Goal: Transaction & Acquisition: Purchase product/service

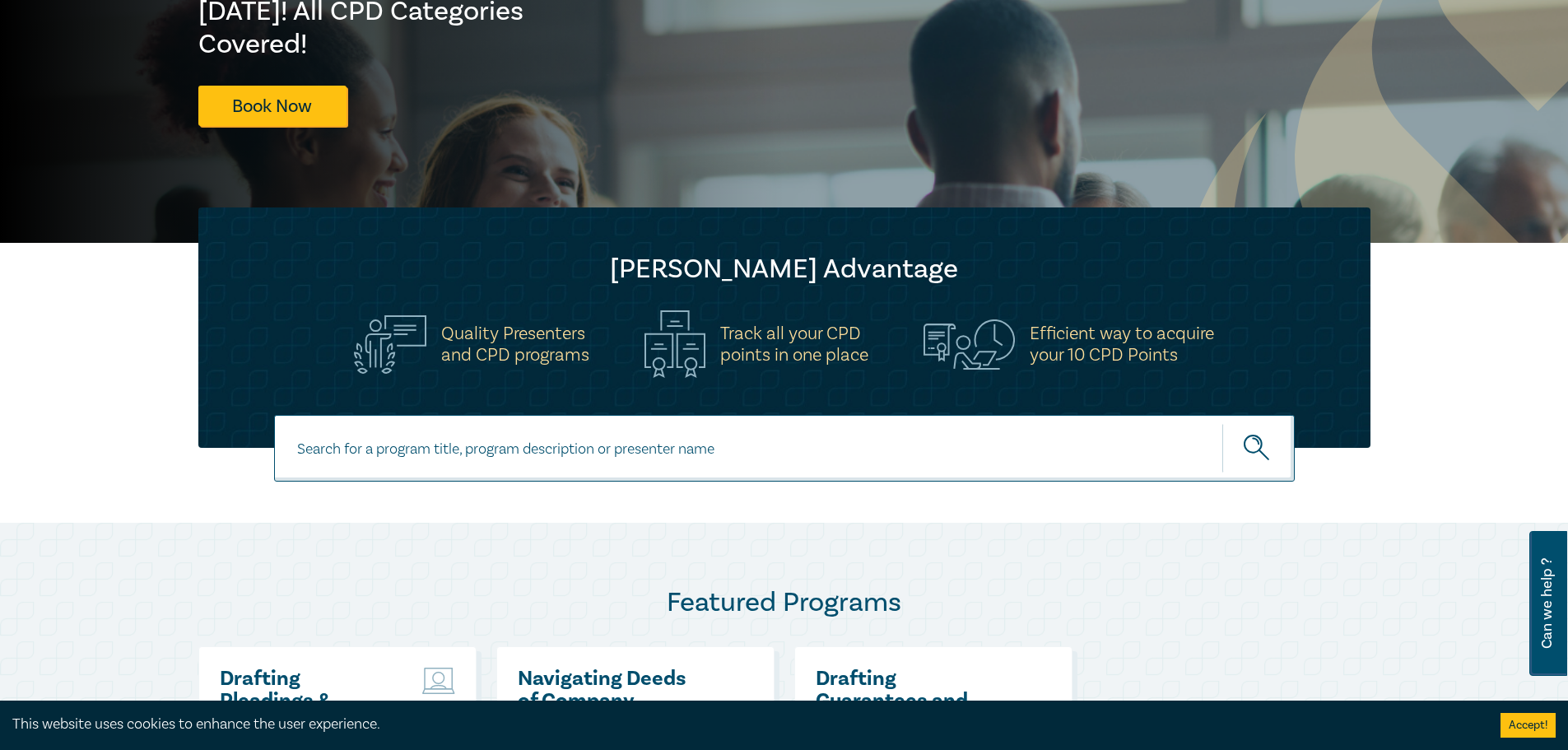
scroll to position [291, 0]
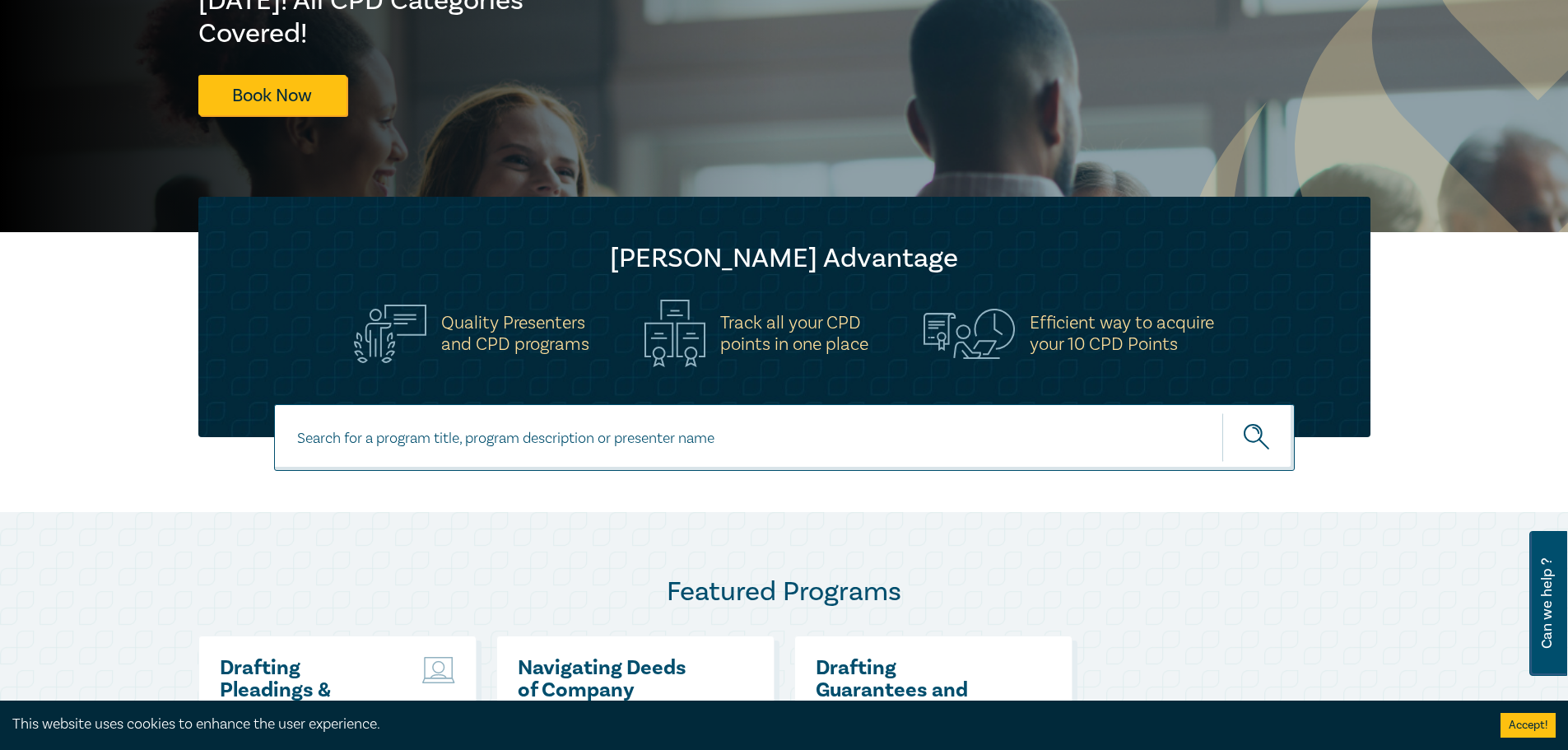
click at [704, 444] on input at bounding box center [785, 438] width 1021 height 67
type input "mastering delegation"
click at [1222, 413] on button "submit" at bounding box center [1258, 438] width 72 height 50
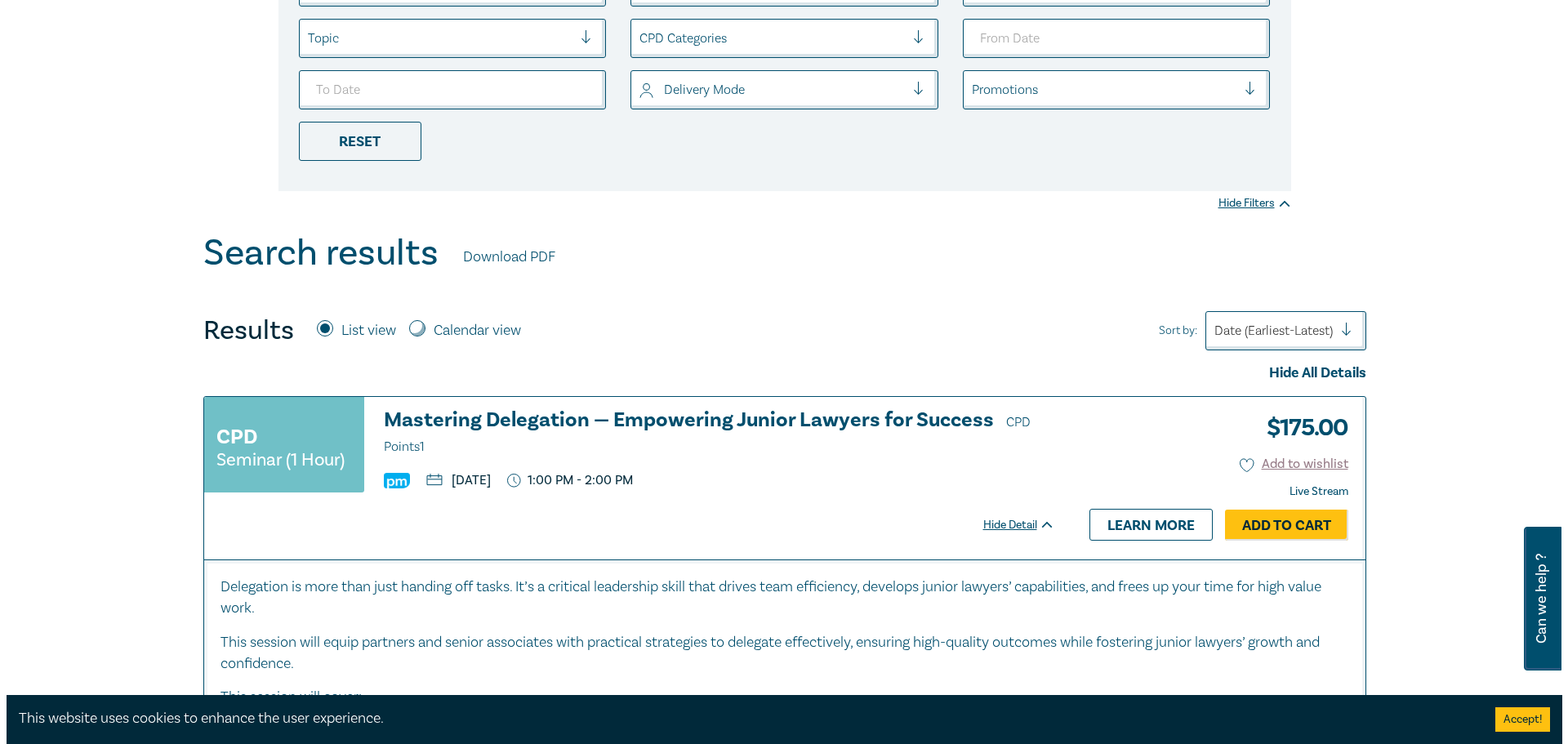
scroll to position [408, 0]
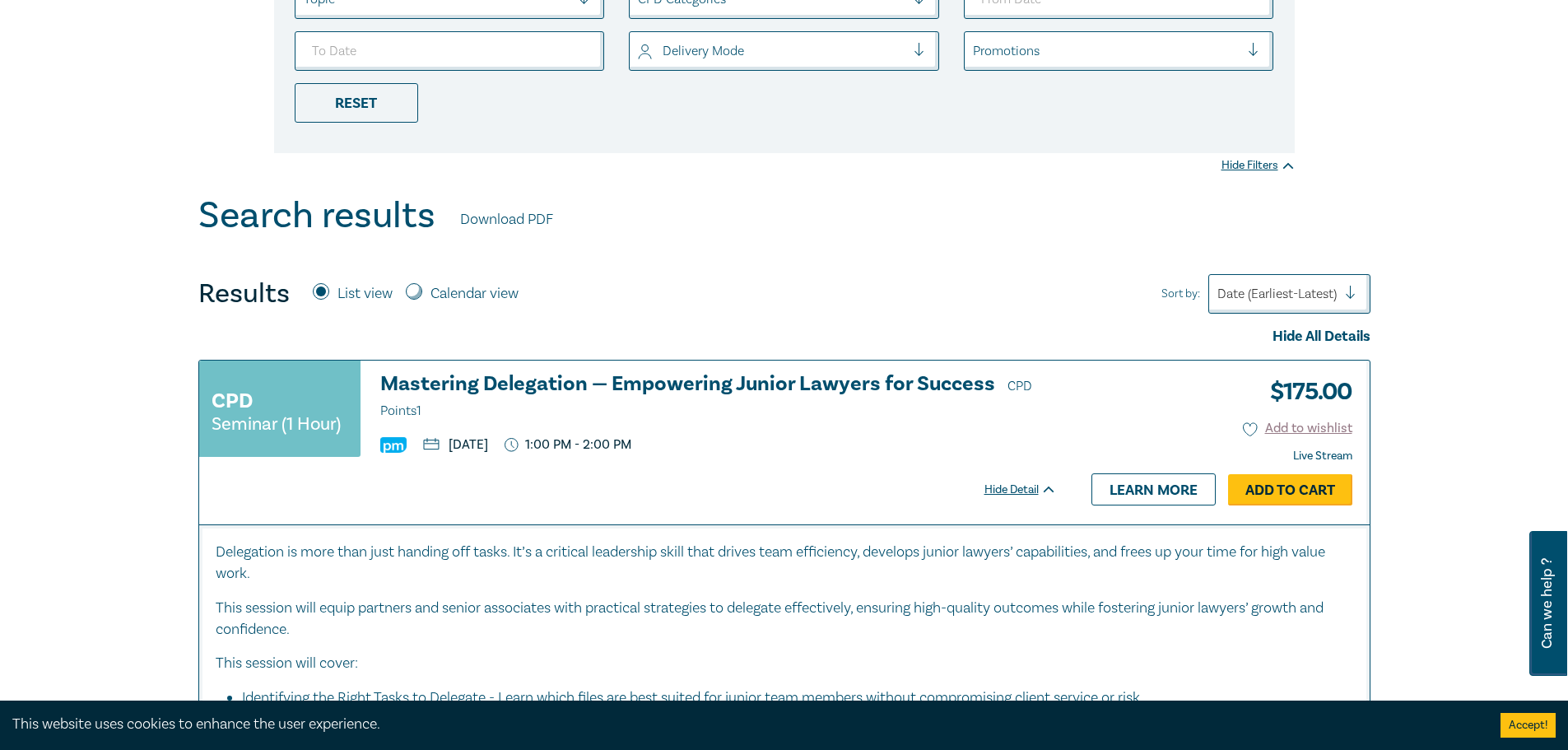
click at [1260, 487] on link "Add to Cart" at bounding box center [1290, 490] width 124 height 32
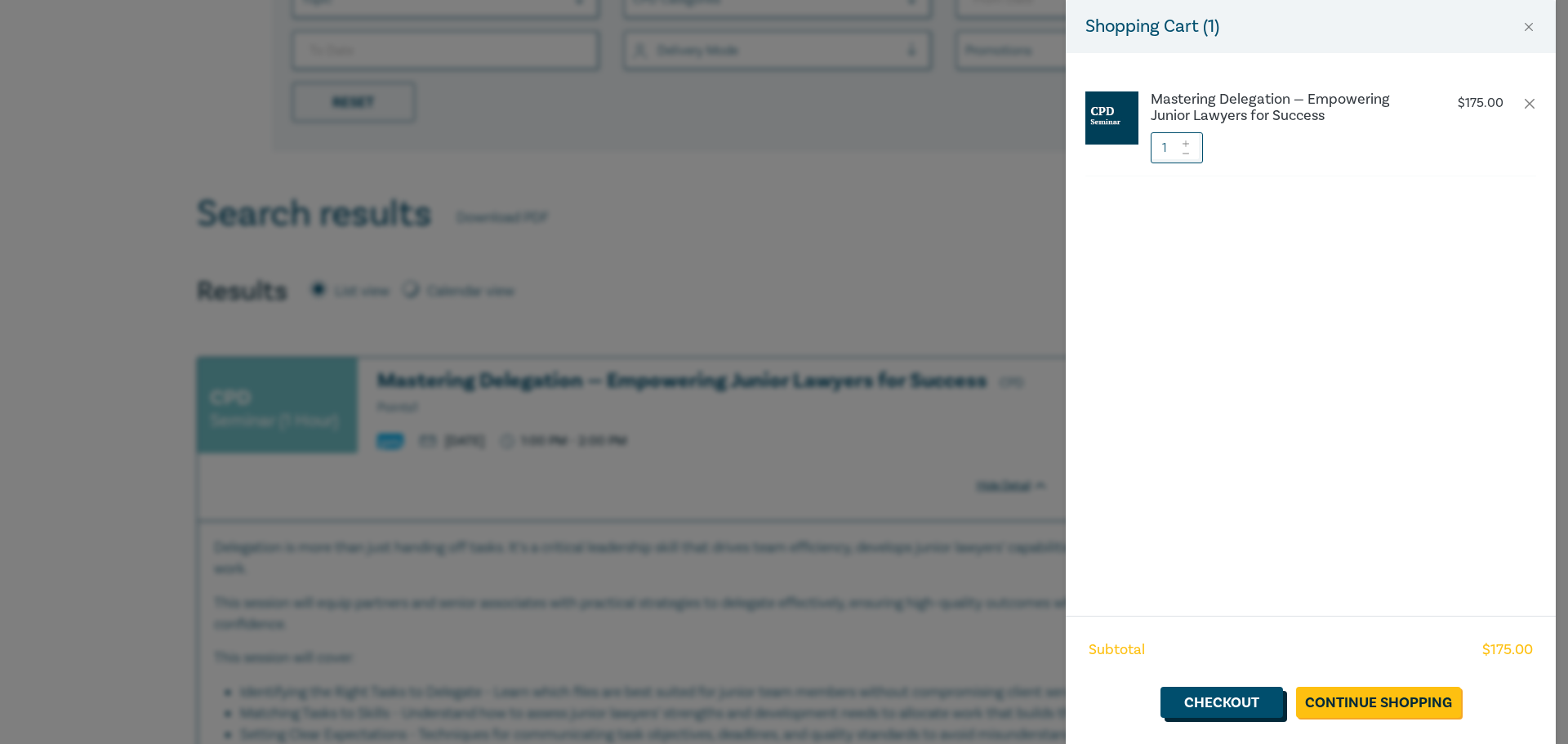
click at [1244, 702] on link "Checkout" at bounding box center [1221, 703] width 122 height 31
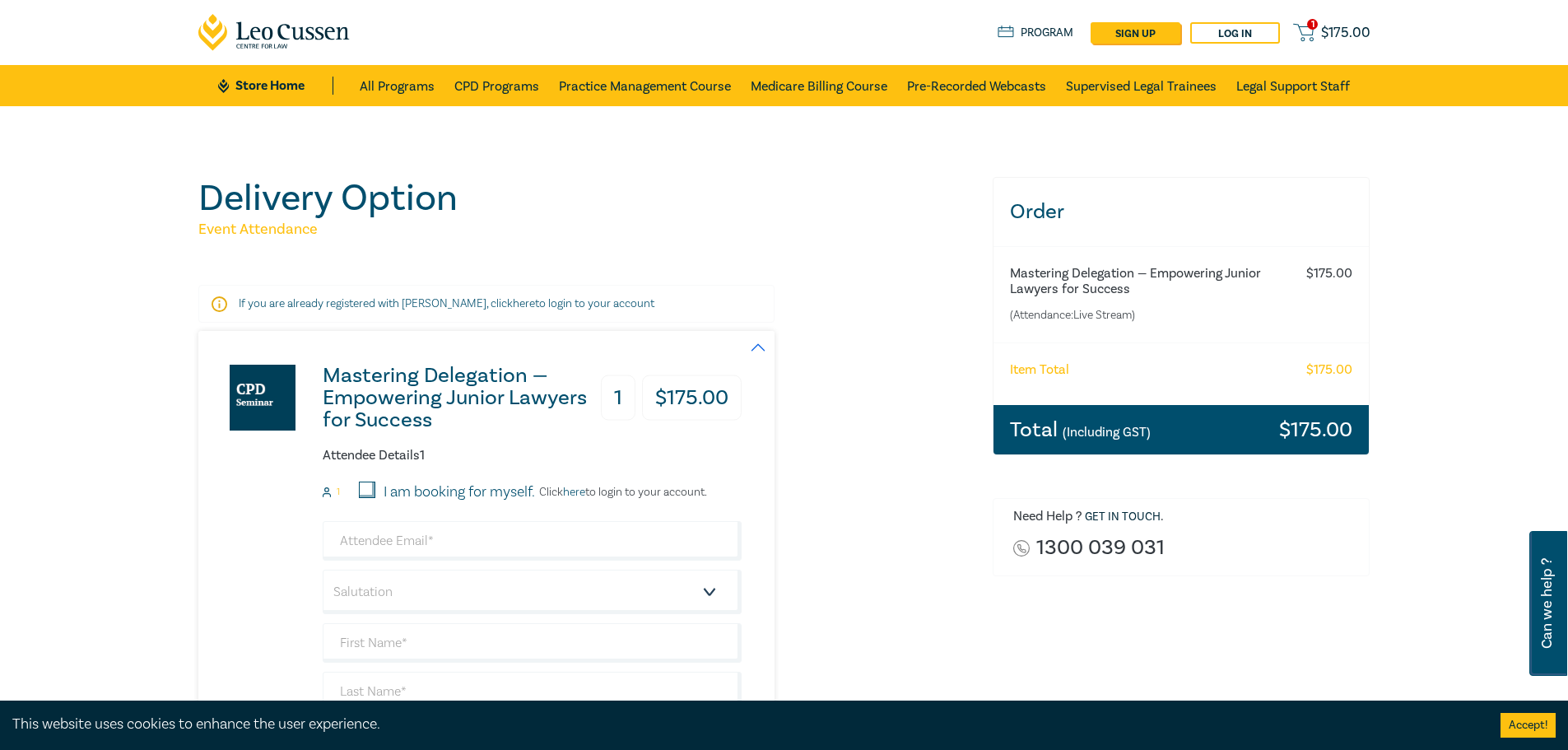
click at [368, 484] on input "I am booking for myself." at bounding box center [367, 490] width 17 height 17
checkbox input "true"
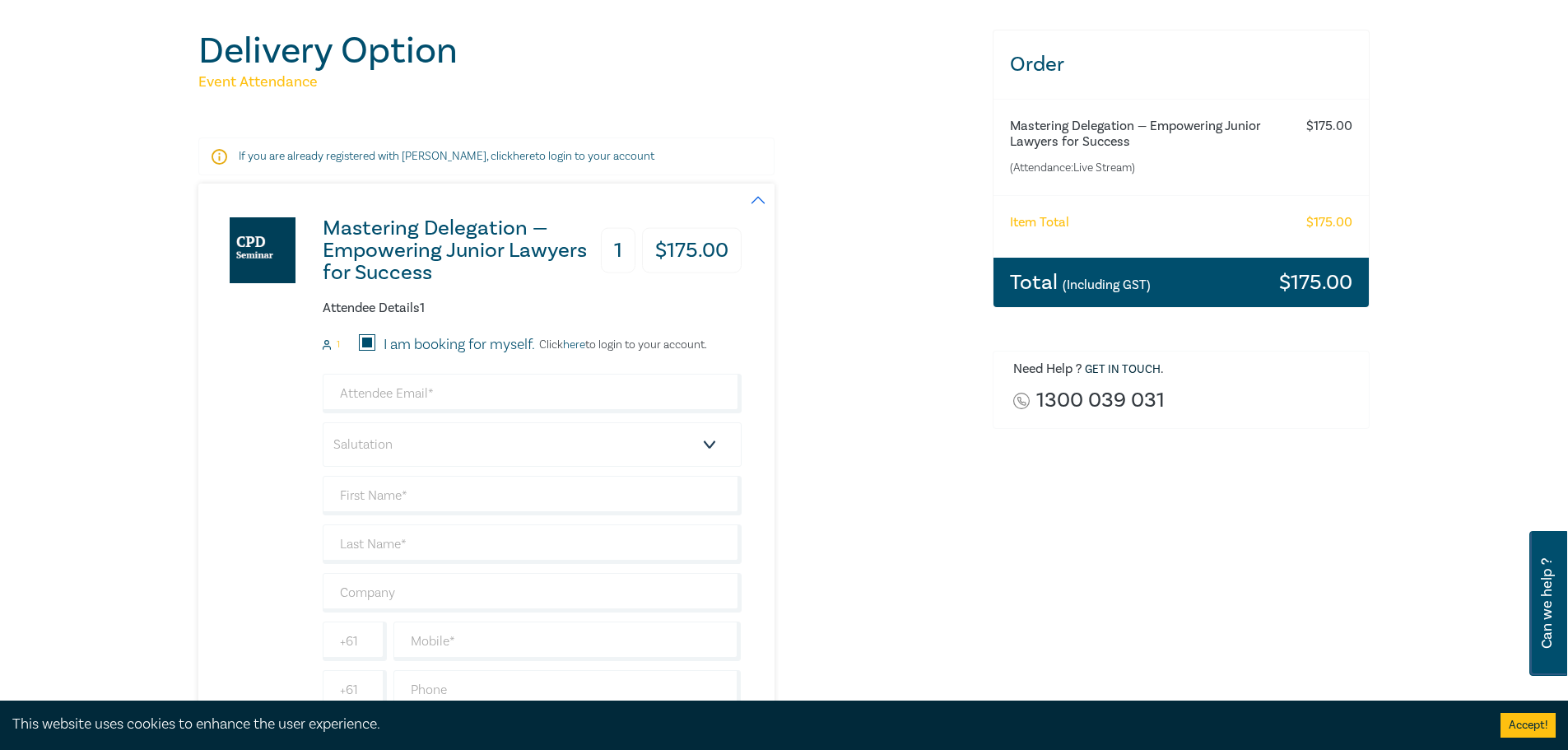
scroll to position [165, 0]
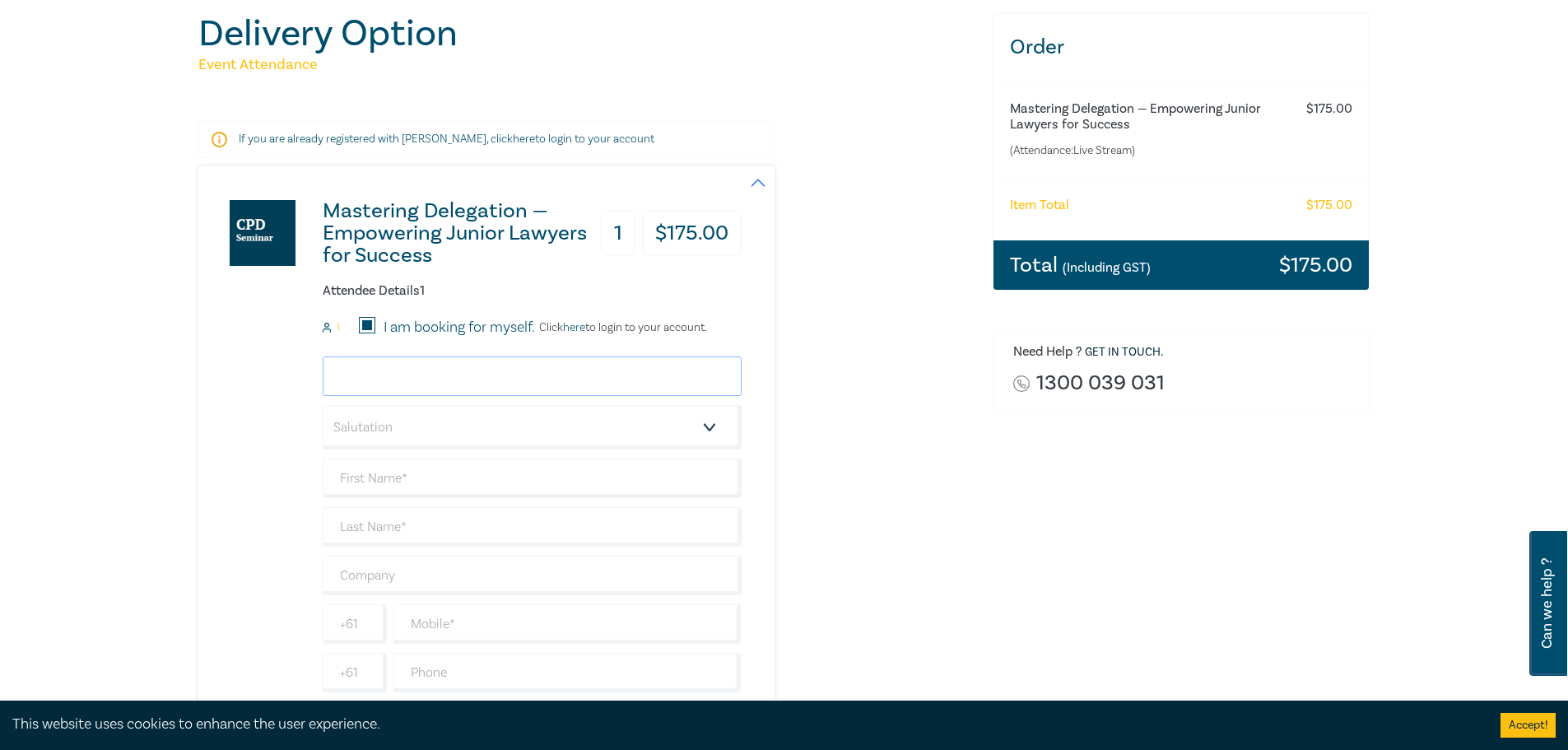
click at [499, 374] on input "email" at bounding box center [532, 376] width 419 height 40
type input "[EMAIL_ADDRESS][DOMAIN_NAME]"
click at [506, 419] on select "Salutation Mr. Mrs. Ms. Miss Dr. Prof. Other" at bounding box center [532, 427] width 419 height 44
select select "Mrs."
click at [322, 405] on select "Salutation Mr. Mrs. Ms. Miss Dr. Prof. Other" at bounding box center [532, 427] width 419 height 44
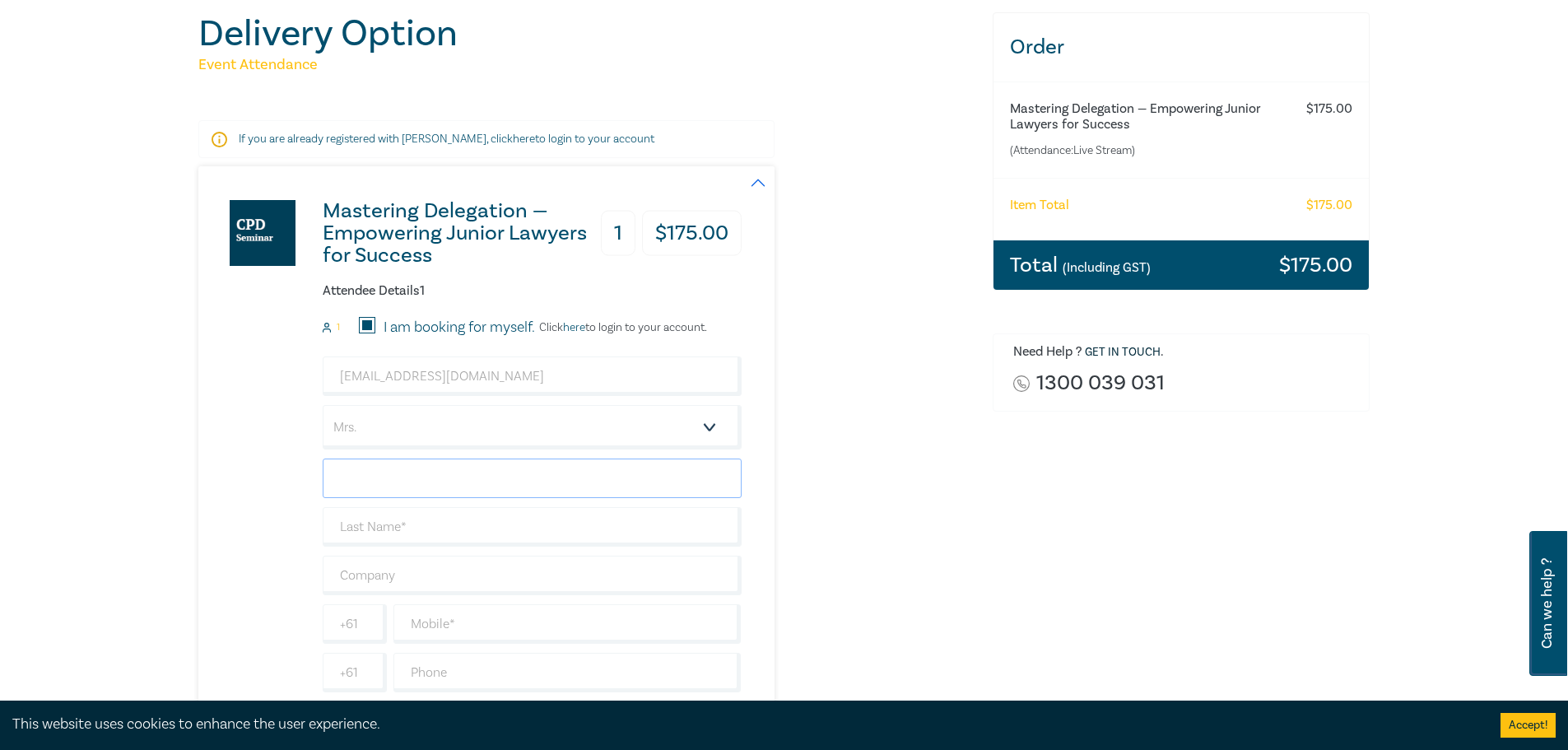
click at [489, 487] on input "text" at bounding box center [532, 478] width 419 height 40
type input "[PERSON_NAME]"
click at [483, 527] on input "text" at bounding box center [532, 527] width 419 height 40
type input "Bridgewater"
click at [477, 572] on input "text" at bounding box center [532, 576] width 419 height 40
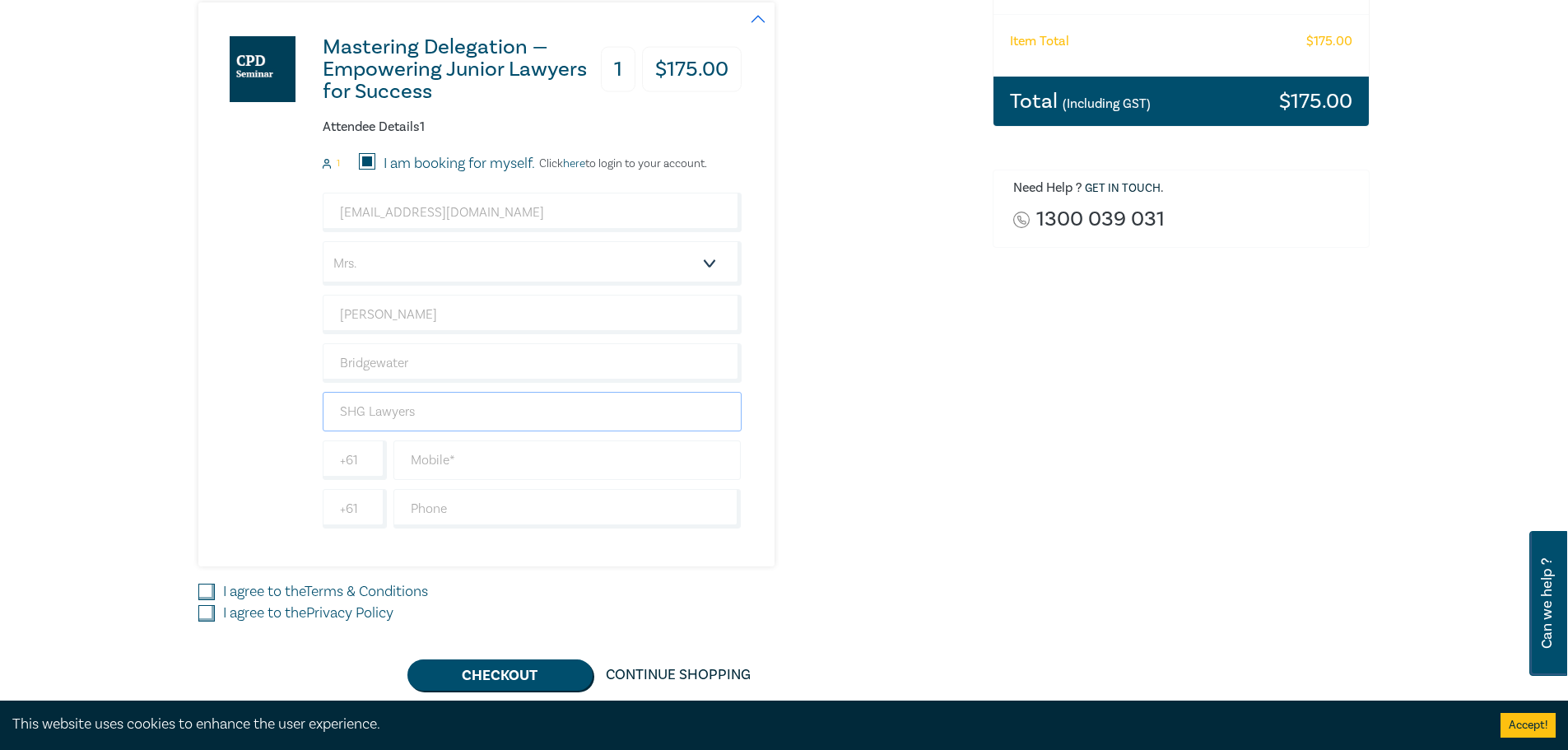
scroll to position [329, 0]
type input "SHG Lawyers"
click at [474, 454] on input "text" at bounding box center [568, 459] width 348 height 40
type input "0473881225"
click at [479, 499] on input "text" at bounding box center [568, 508] width 348 height 40
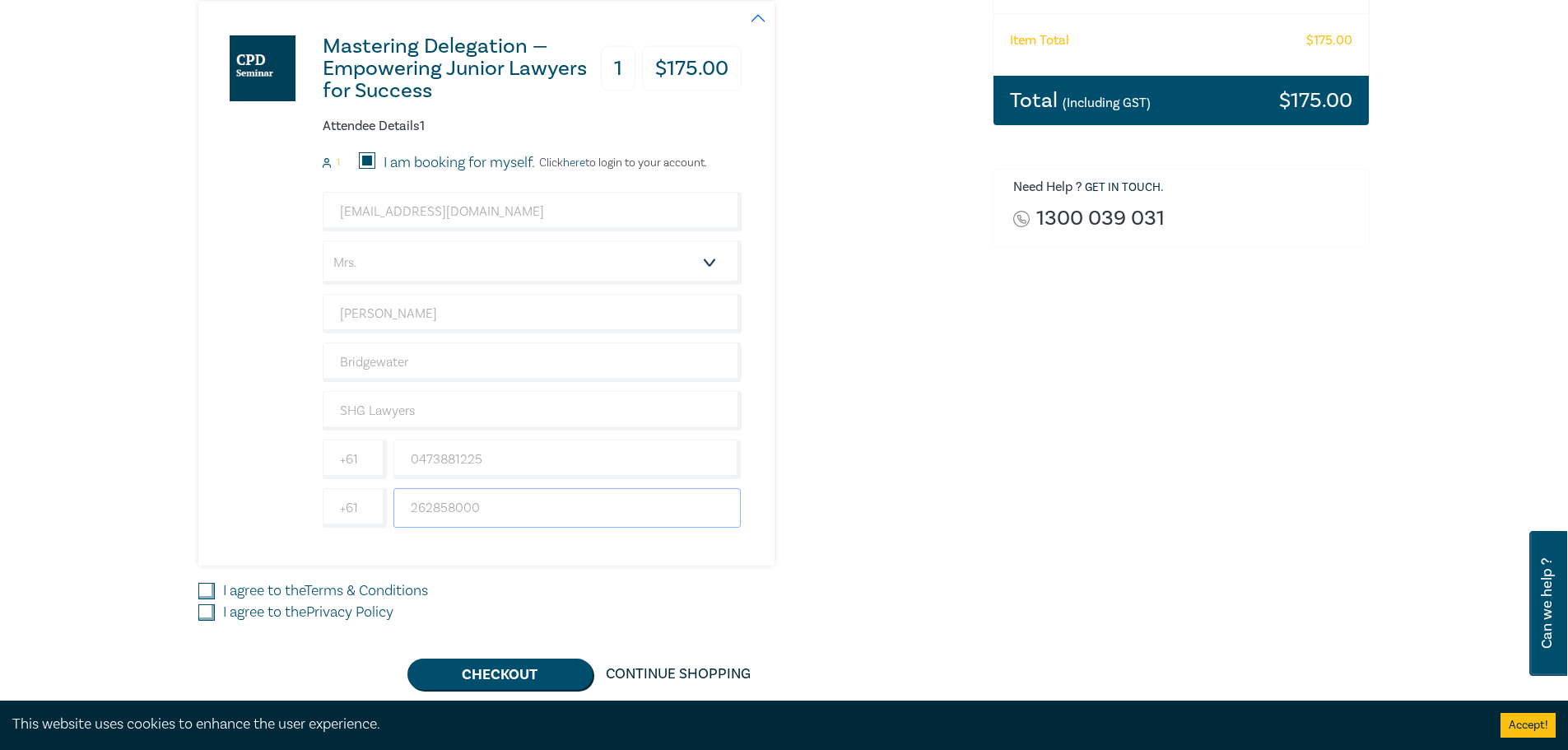
type input "262858000"
click at [210, 587] on input "I agree to the Terms & Conditions" at bounding box center [207, 591] width 17 height 17
checkbox input "true"
click at [209, 611] on input "I agree to the Privacy Policy" at bounding box center [207, 613] width 17 height 17
checkbox input "true"
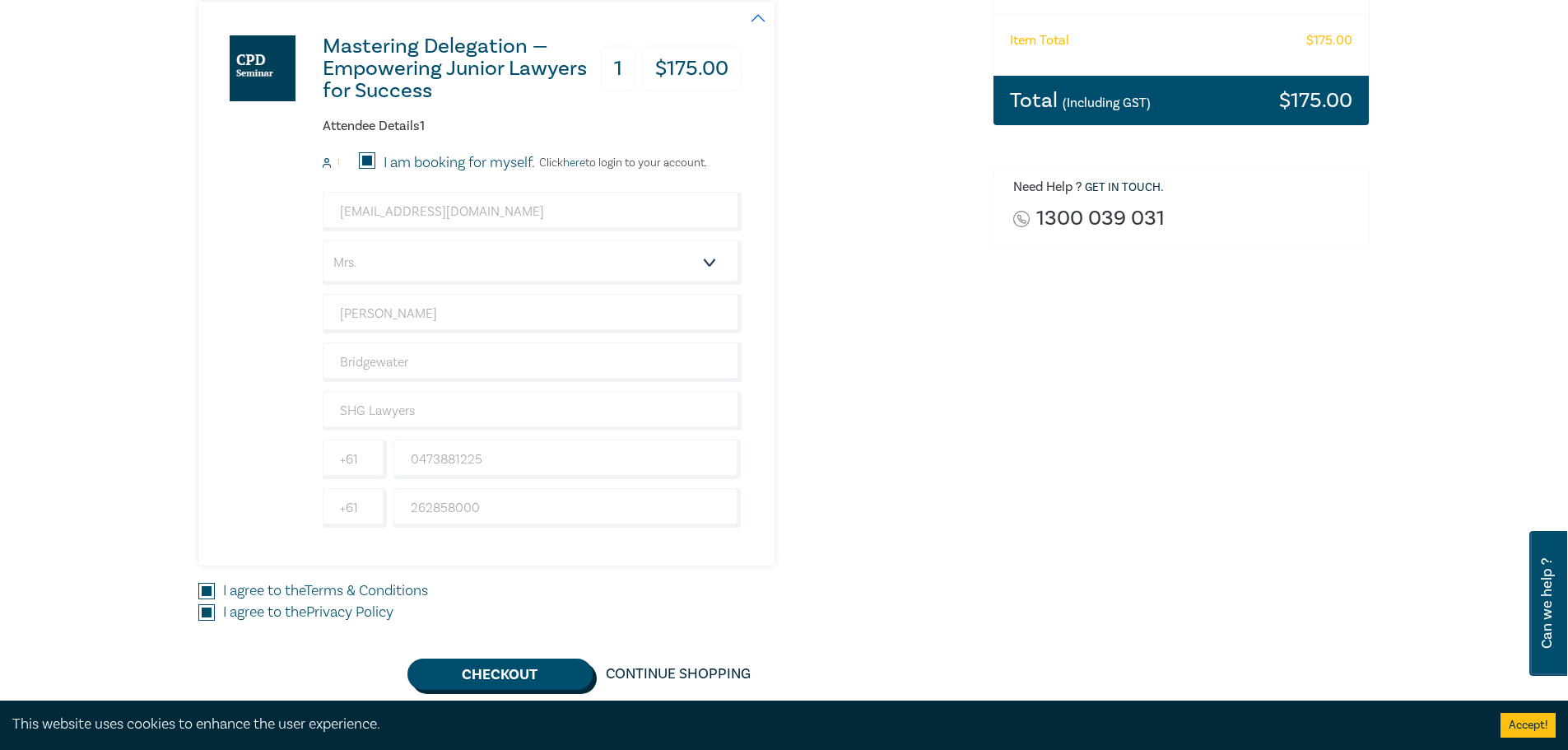
click at [488, 680] on button "Checkout" at bounding box center [500, 675] width 185 height 32
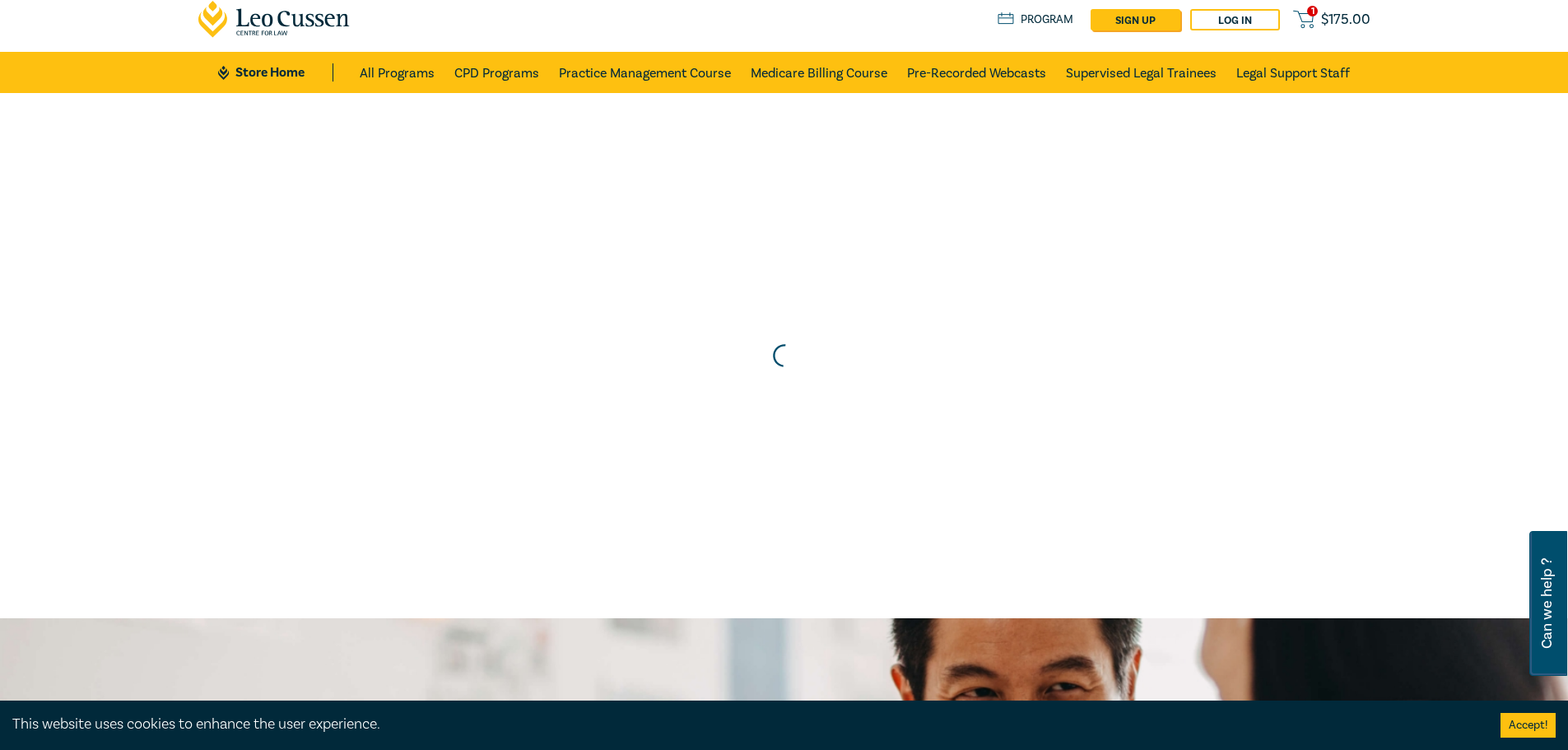
scroll to position [0, 0]
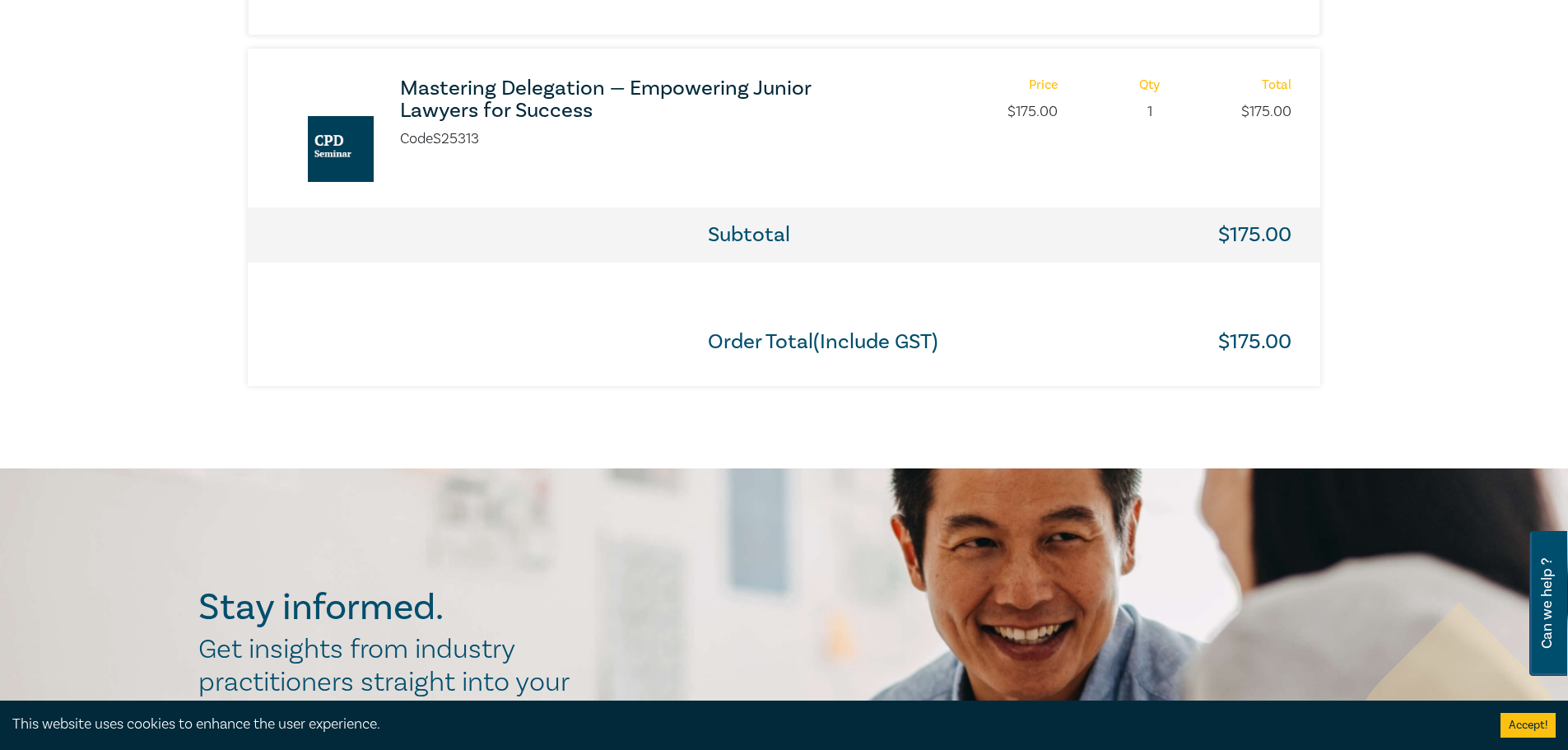
scroll to position [742, 0]
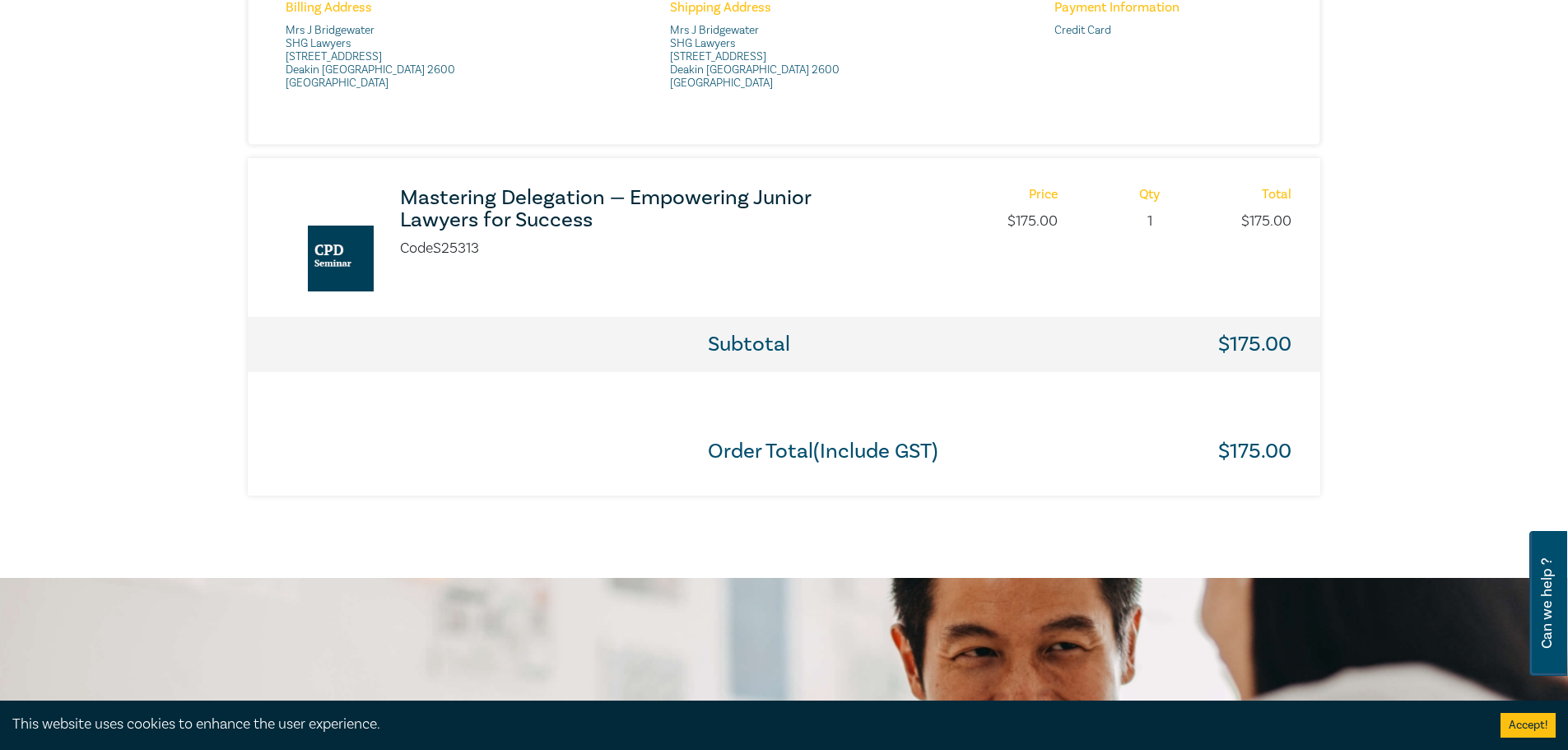
click at [439, 208] on h3 "Mastering Delegation — Empowering Junior Lawyers for Success" at bounding box center [618, 210] width 436 height 44
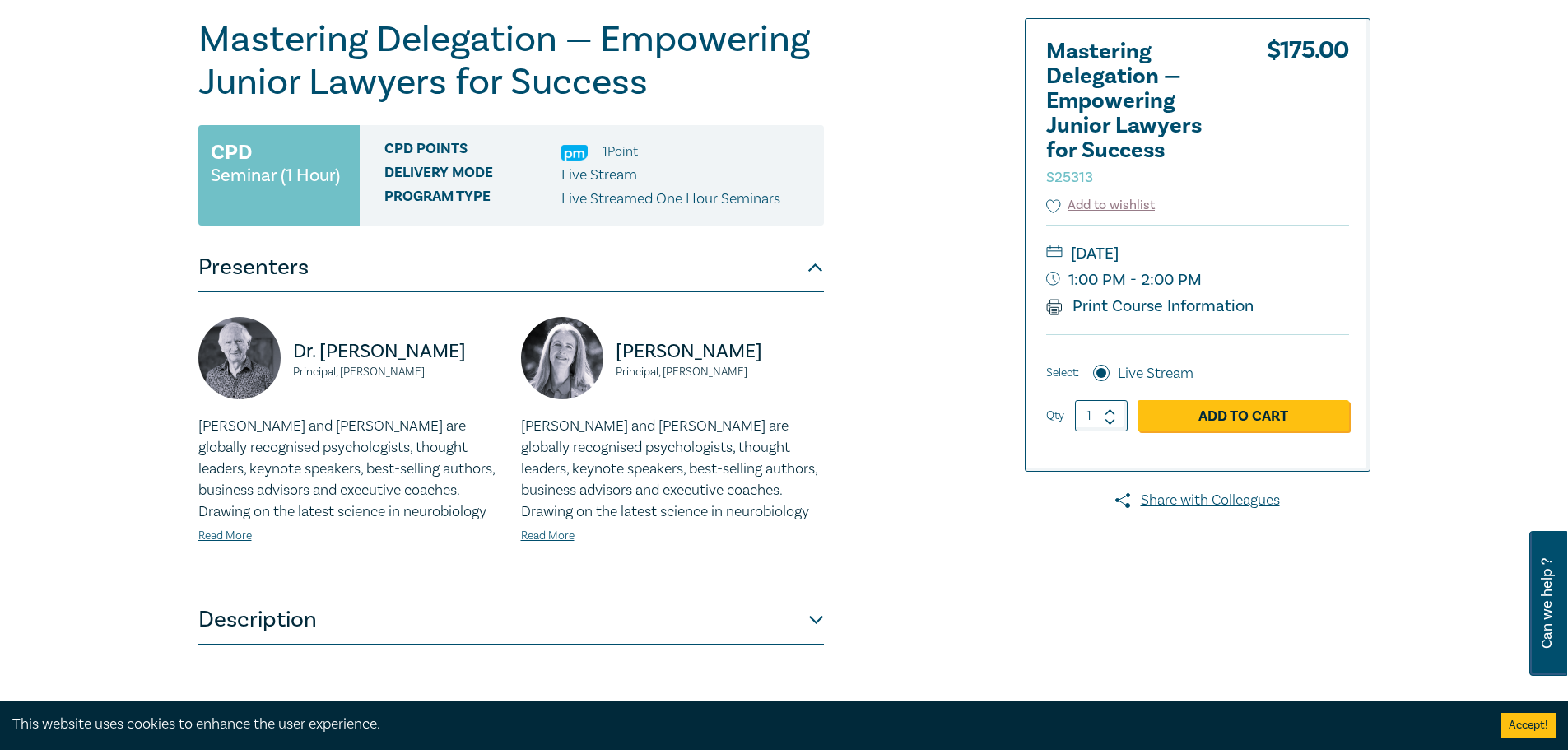
scroll to position [165, 0]
